Goal: Find contact information

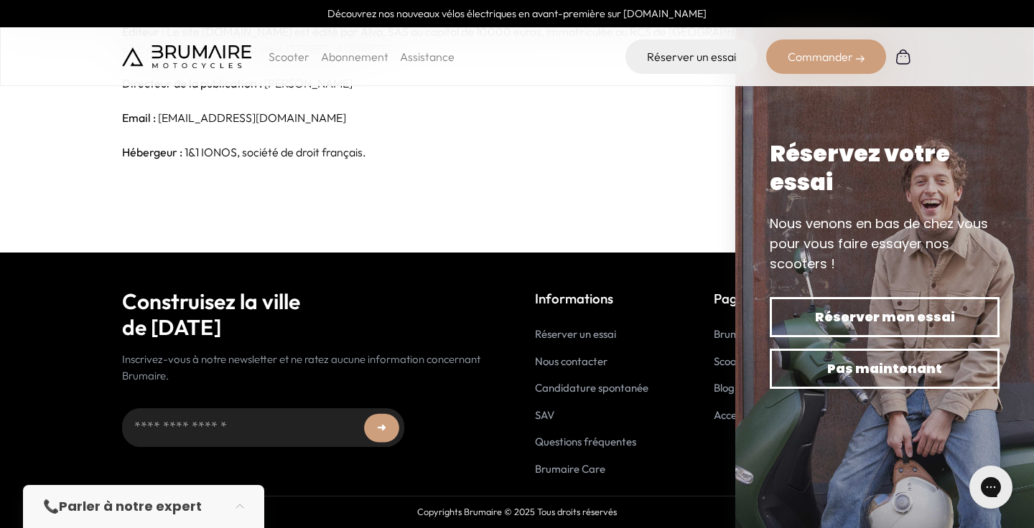
scroll to position [126, 0]
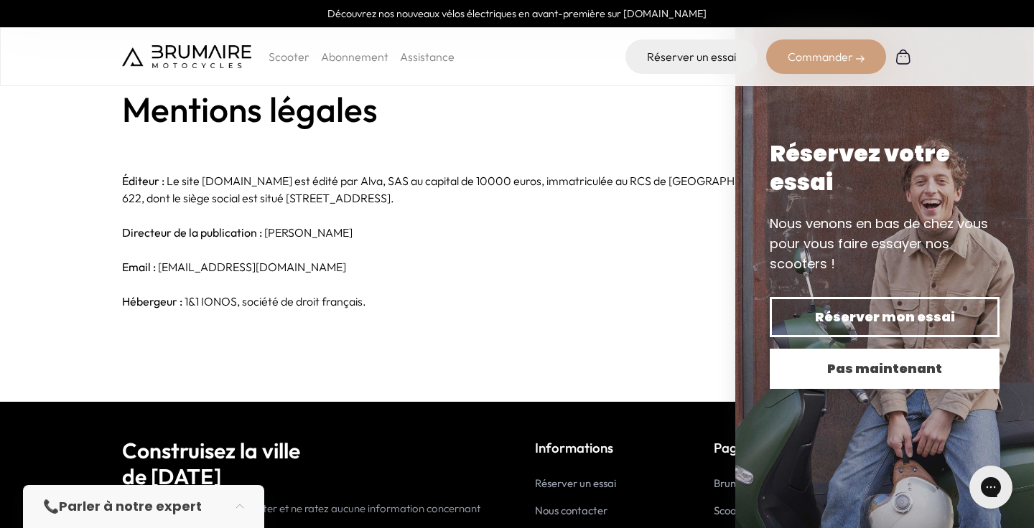
click at [861, 357] on button "Pas maintenant" at bounding box center [885, 369] width 230 height 40
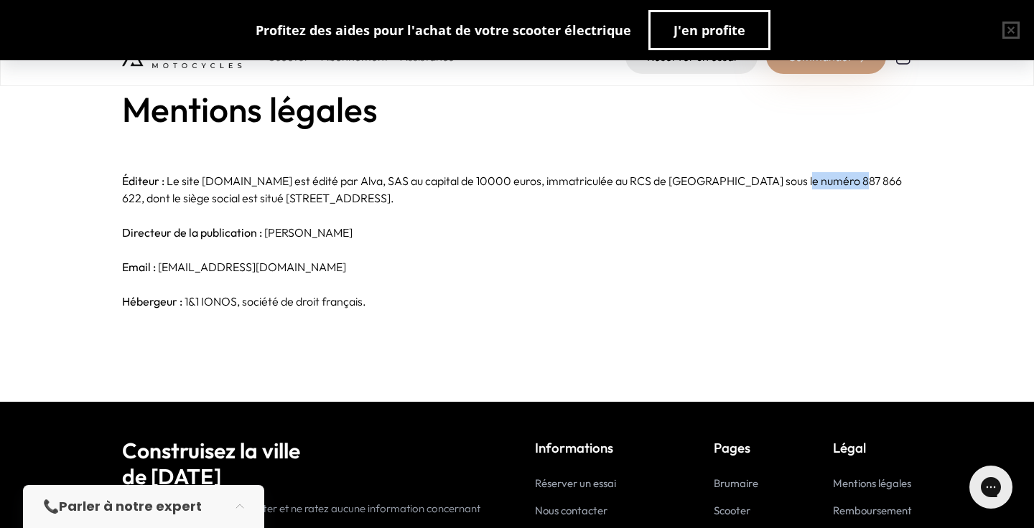
drag, startPoint x: 838, startPoint y: 181, endPoint x: 776, endPoint y: 181, distance: 61.7
click at [776, 181] on p "Éditeur : Le site [DOMAIN_NAME] est édité par Alva, SAS au capital de 10000 …" at bounding box center [517, 189] width 790 height 34
copy p "887 866 622"
